Goal: Information Seeking & Learning: Learn about a topic

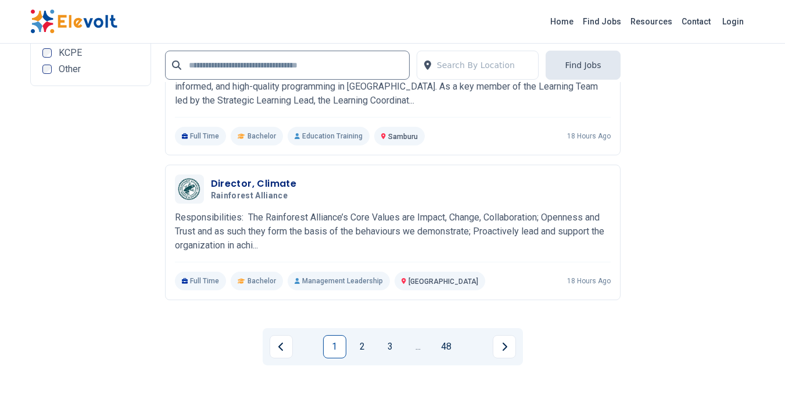
scroll to position [2557, 0]
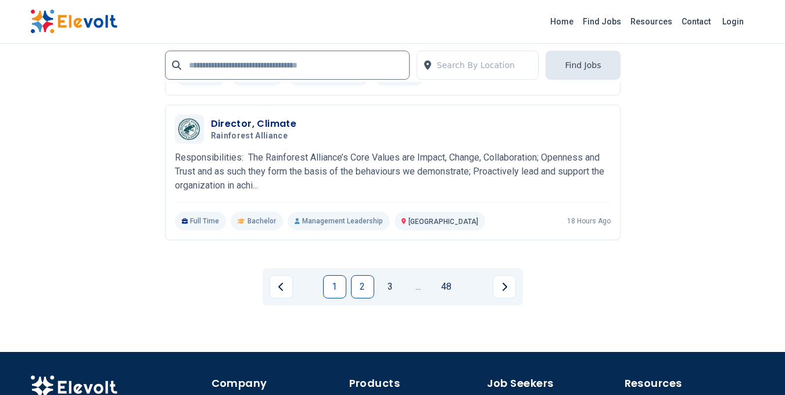
click at [354, 282] on link "2" at bounding box center [362, 286] width 23 height 23
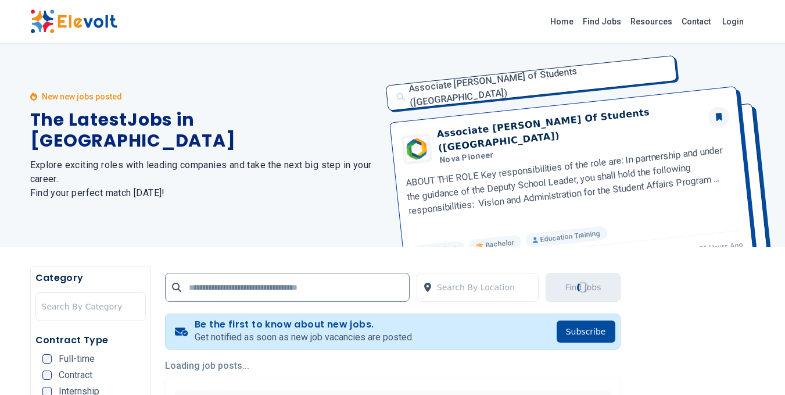
scroll to position [232, 0]
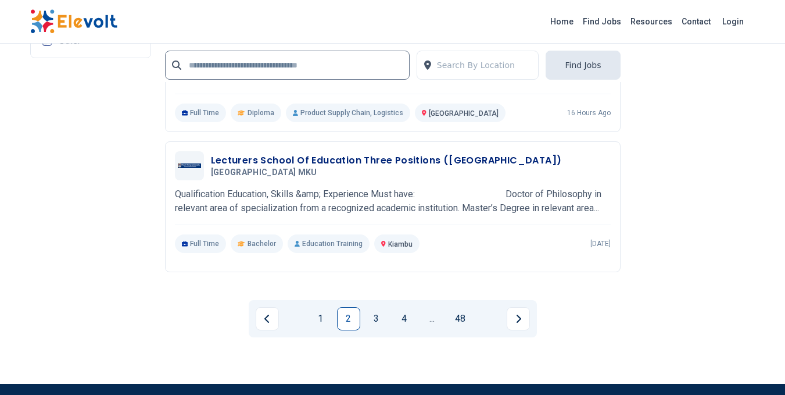
scroll to position [2499, 0]
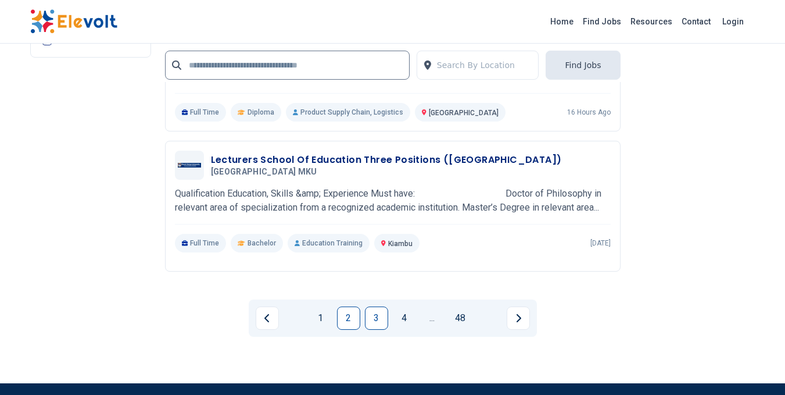
click at [377, 317] on link "3" at bounding box center [376, 317] width 23 height 23
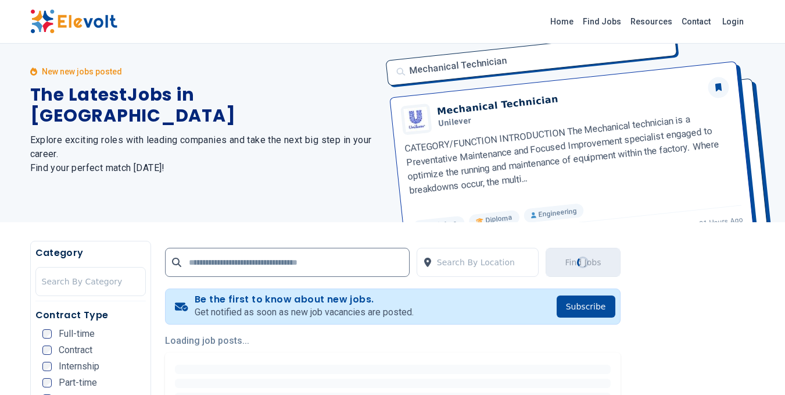
scroll to position [0, 0]
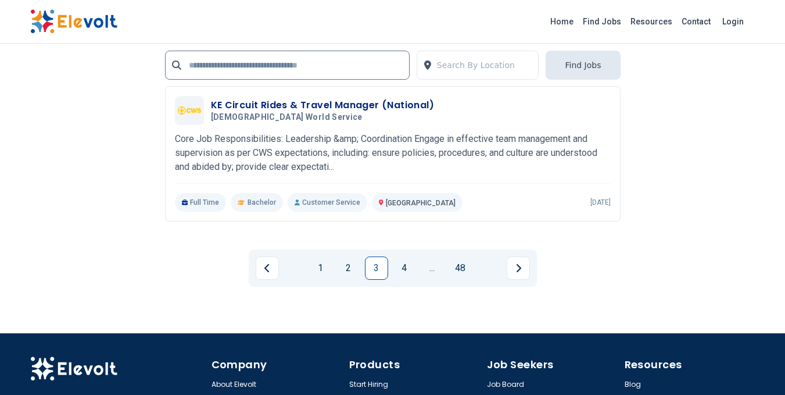
scroll to position [2383, 0]
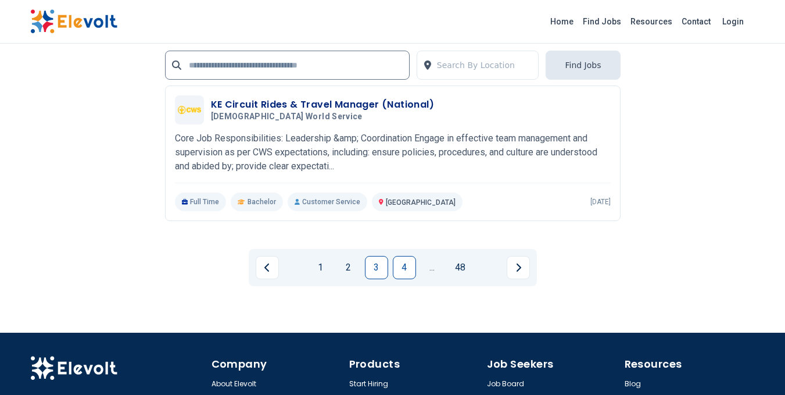
click at [402, 268] on link "4" at bounding box center [404, 267] width 23 height 23
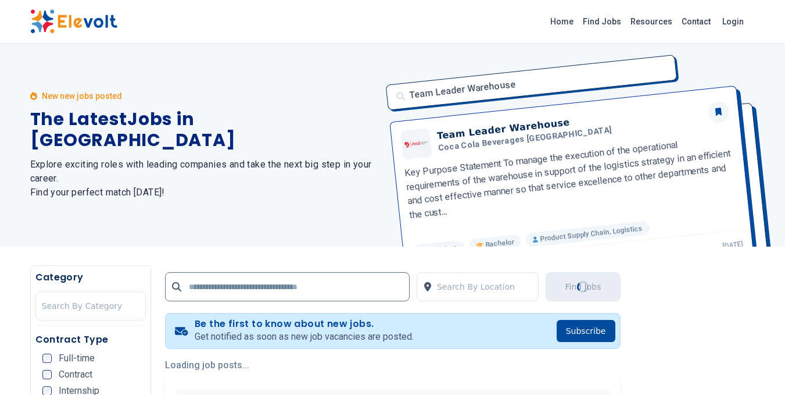
scroll to position [0, 0]
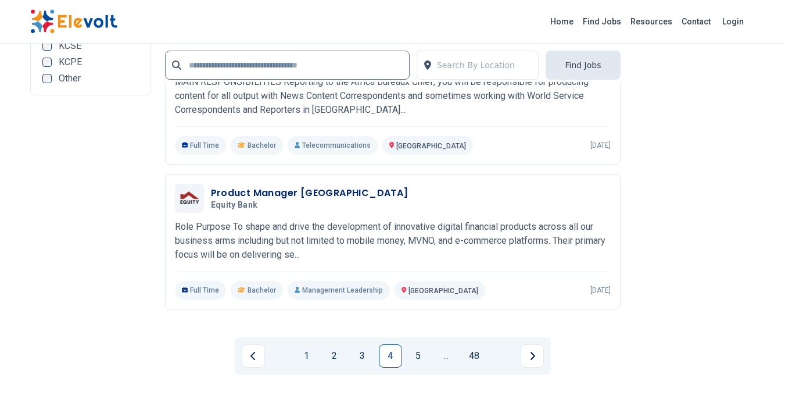
scroll to position [2325, 0]
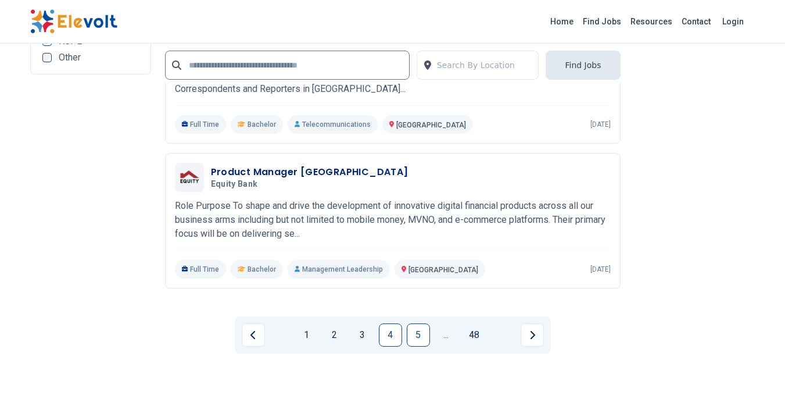
click at [417, 339] on link "5" at bounding box center [418, 334] width 23 height 23
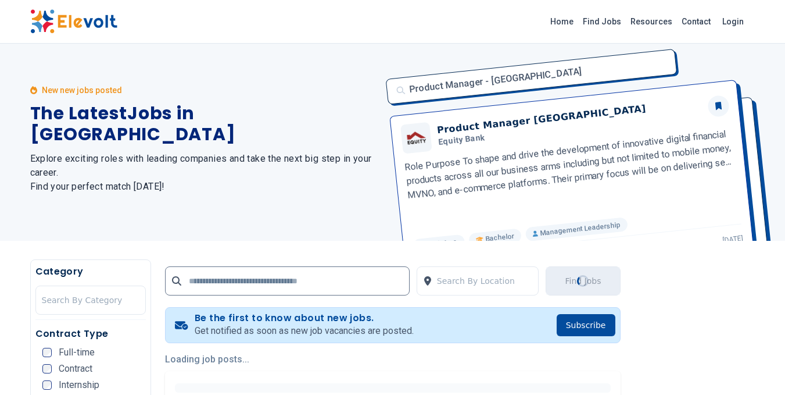
scroll to position [0, 0]
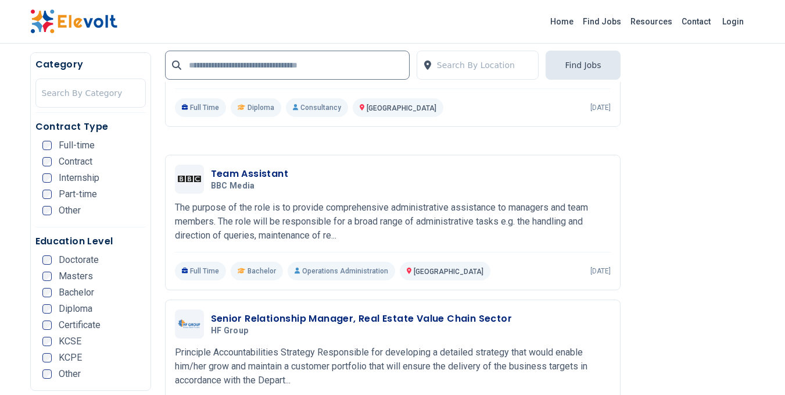
scroll to position [1685, 0]
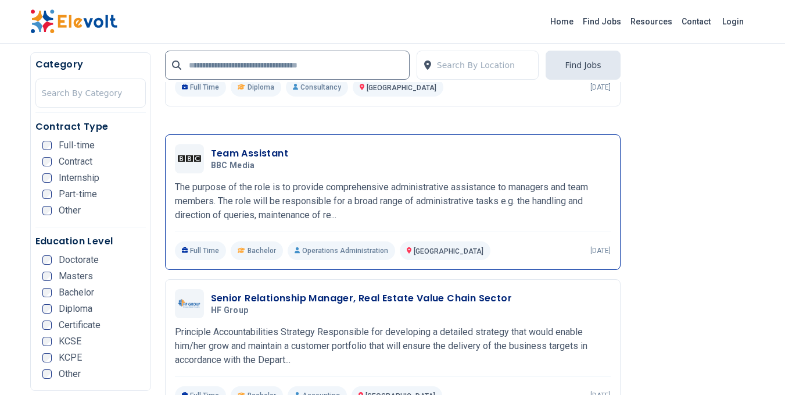
click at [249, 146] on h3 "Team Assistant" at bounding box center [250, 153] width 78 height 14
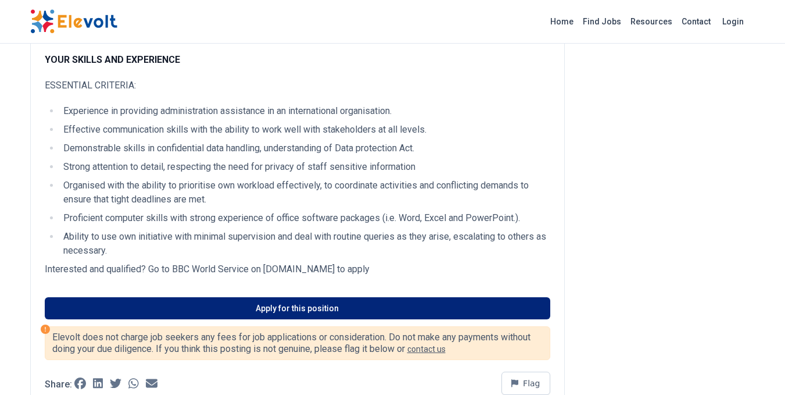
click at [316, 302] on link "Apply for this position" at bounding box center [298, 308] width 506 height 22
